Goal: Go to known website: Access a specific website the user already knows

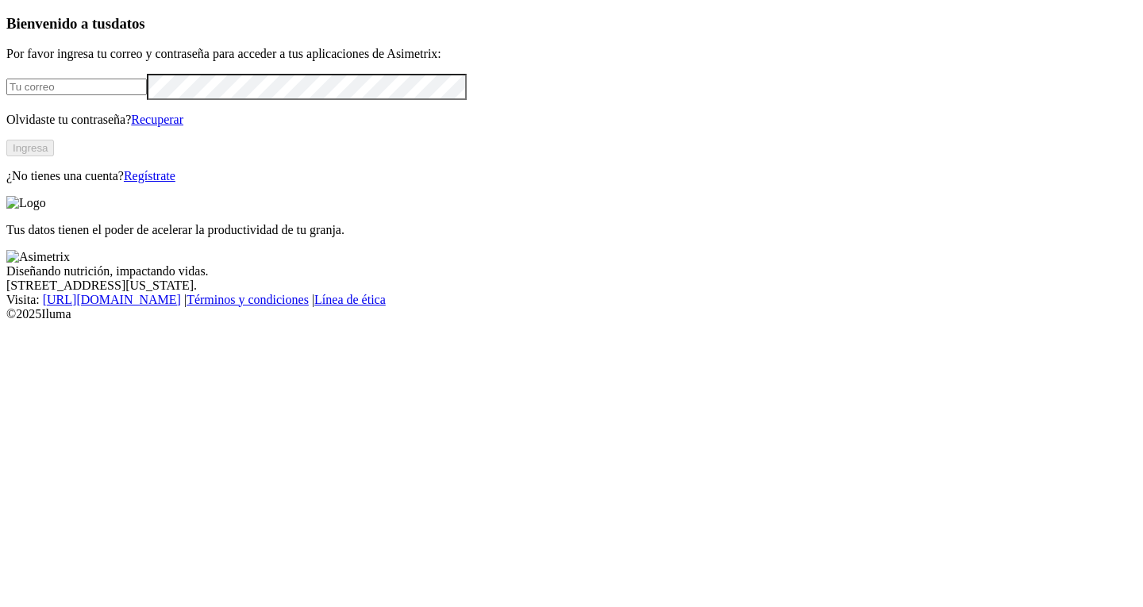
type input "[EMAIL_ADDRESS][DOMAIN_NAME]"
click at [54, 156] on button "Ingresa" at bounding box center [30, 148] width 48 height 17
